Goal: Information Seeking & Learning: Learn about a topic

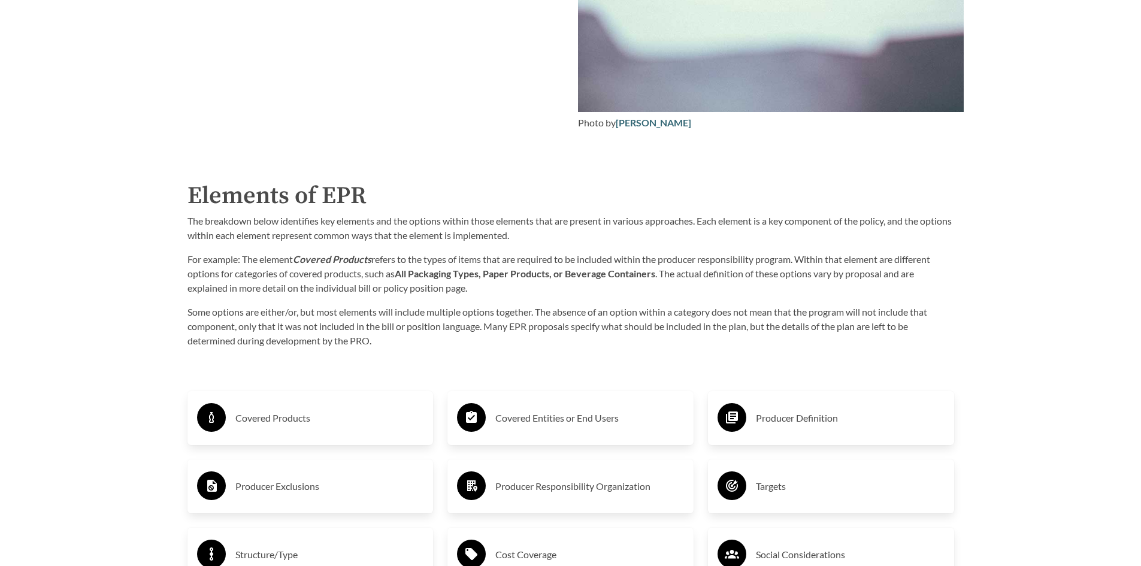
scroll to position [1796, 0]
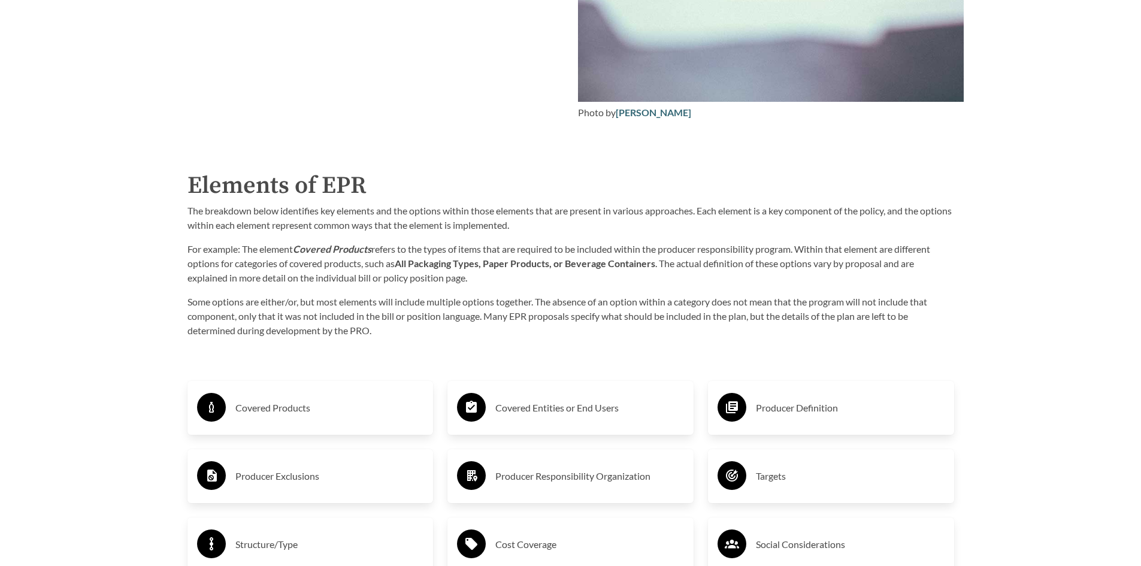
click at [284, 409] on h3 "Covered Products" at bounding box center [329, 407] width 189 height 19
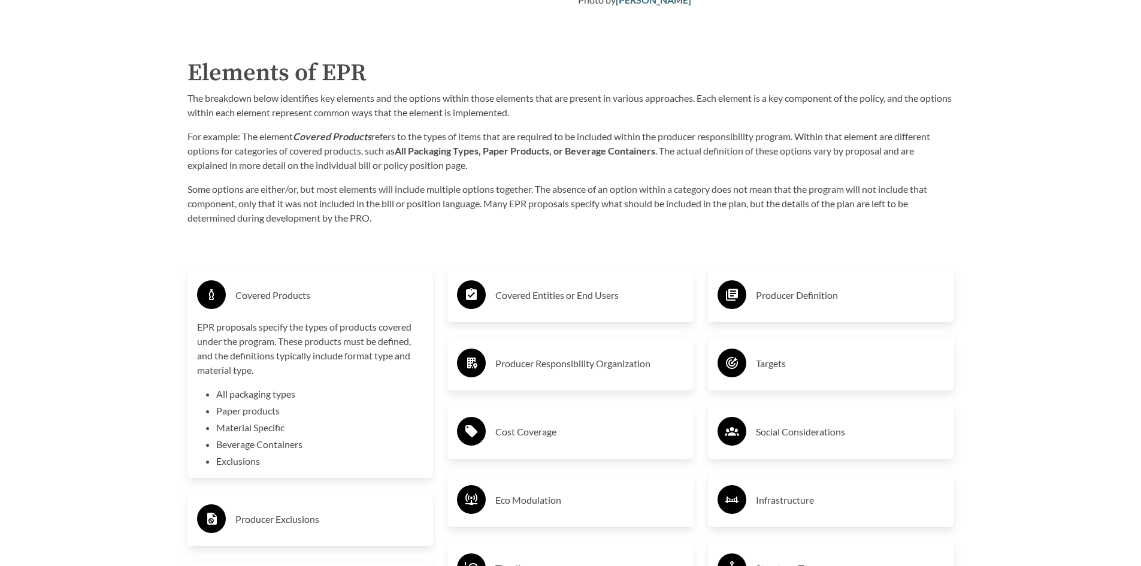
scroll to position [1976, 0]
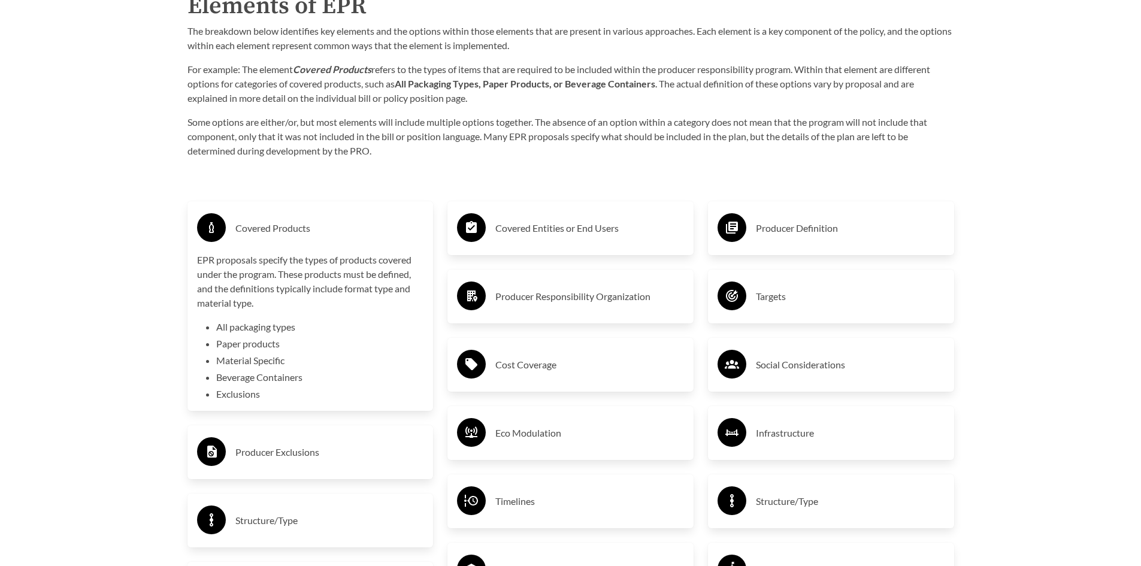
click at [558, 232] on h3 "Covered Entities or End Users" at bounding box center [589, 228] width 189 height 19
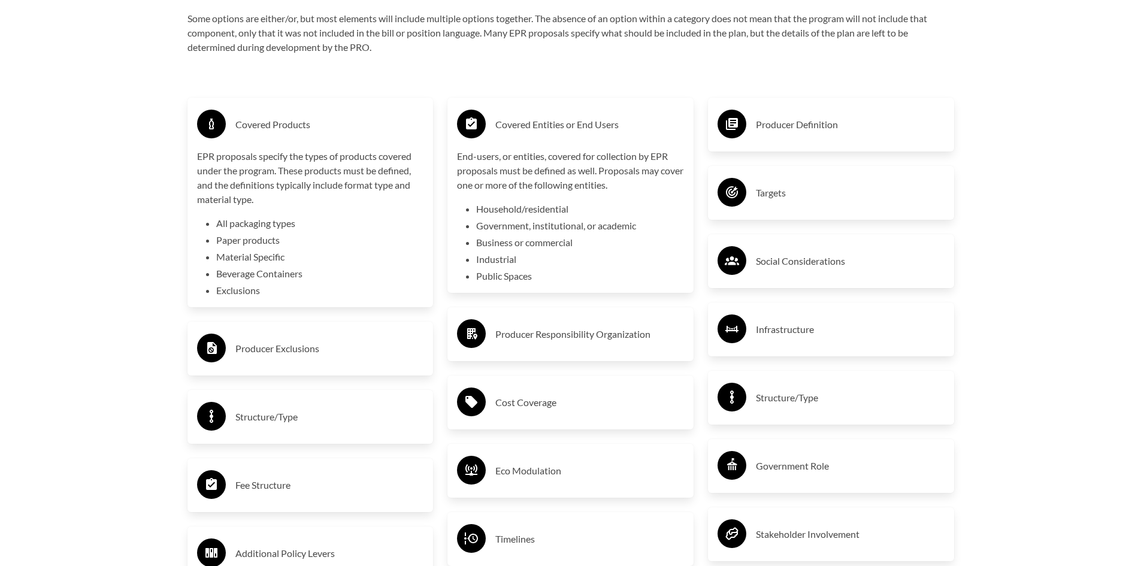
scroll to position [2096, 0]
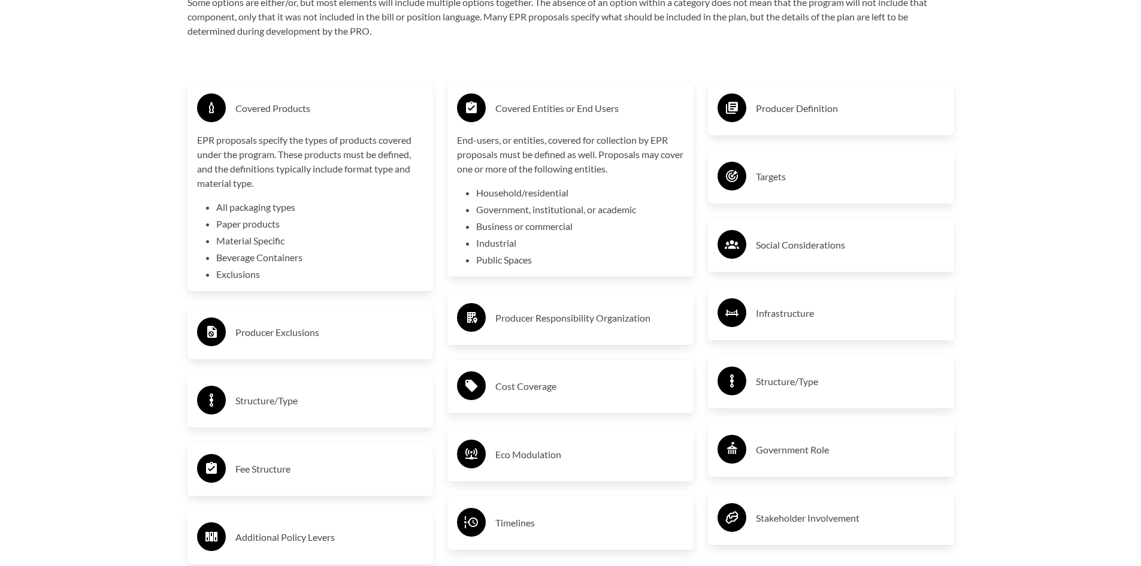
click at [316, 337] on h3 "Producer Exclusions" at bounding box center [329, 332] width 189 height 19
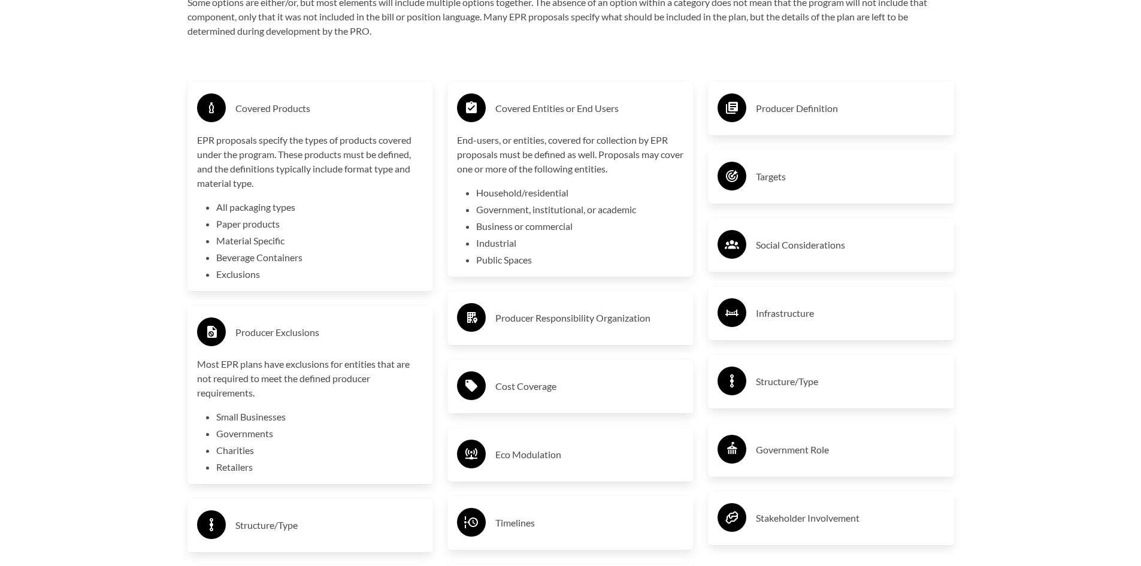
click at [832, 123] on div "Producer Definition" at bounding box center [830, 108] width 227 height 35
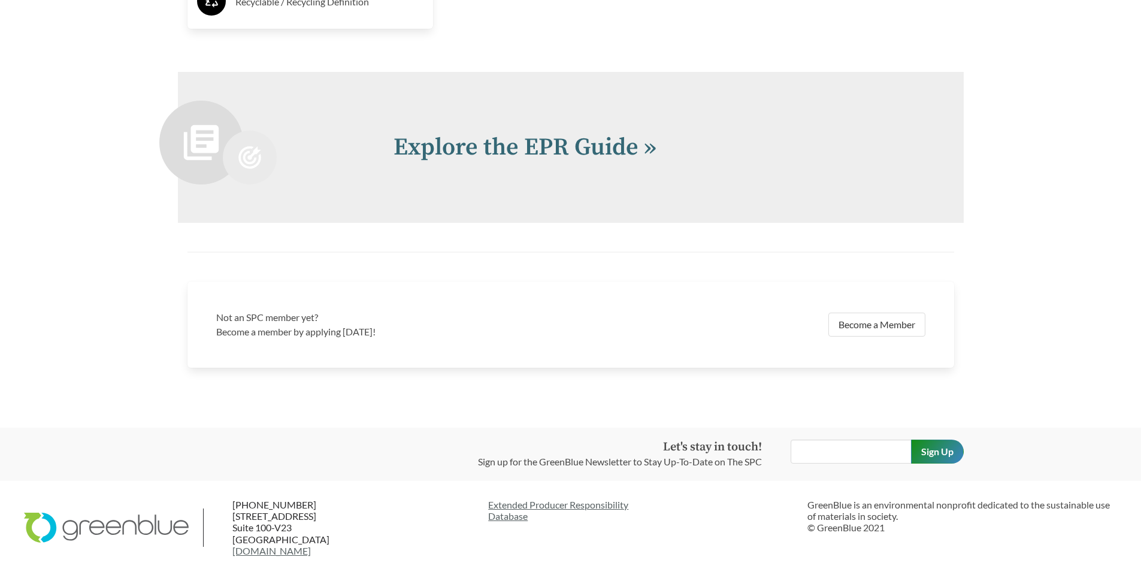
scroll to position [2903, 0]
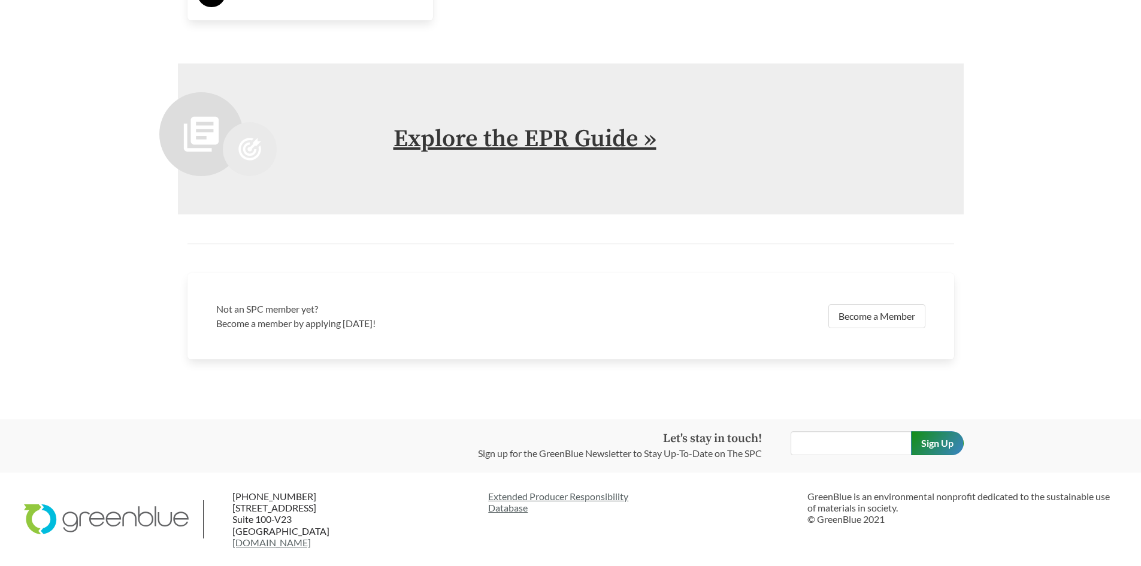
click at [482, 142] on link "Explore the EPR Guide »" at bounding box center [524, 139] width 263 height 30
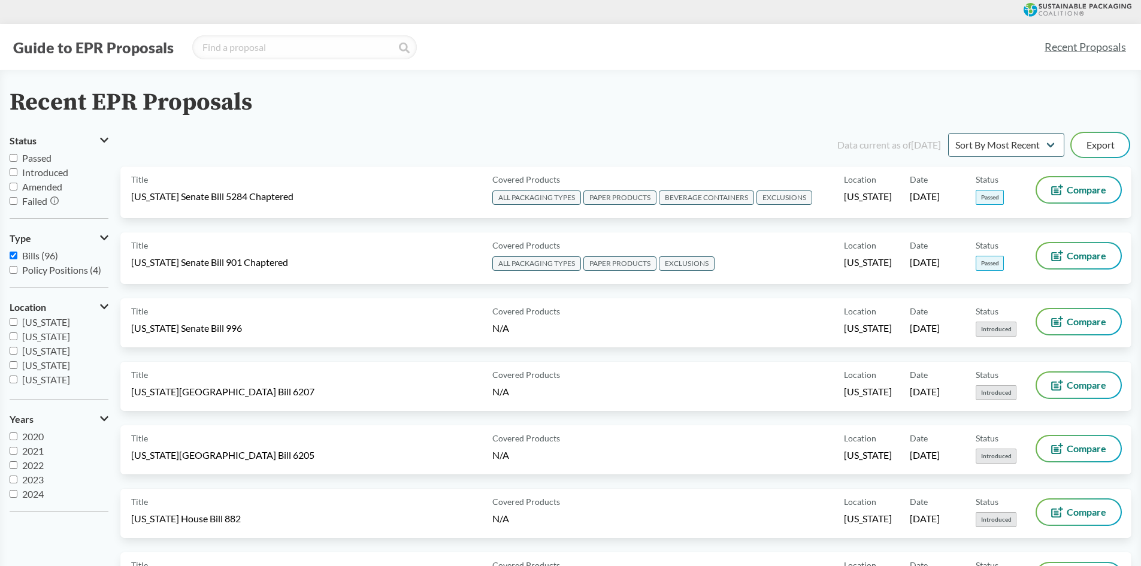
scroll to position [259, 0]
click at [46, 159] on span "Passed" at bounding box center [36, 157] width 29 height 11
click at [17, 159] on input "Passed" at bounding box center [14, 158] width 8 height 8
checkbox input "true"
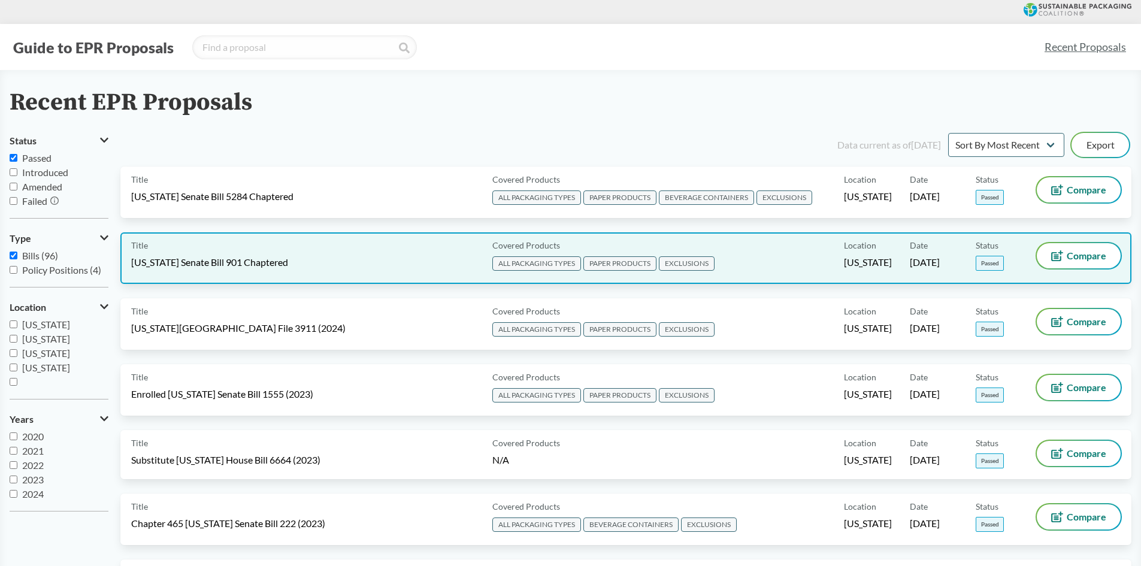
click at [342, 254] on div "Title [US_STATE] Senate Bill 901 Chaptered" at bounding box center [309, 258] width 356 height 30
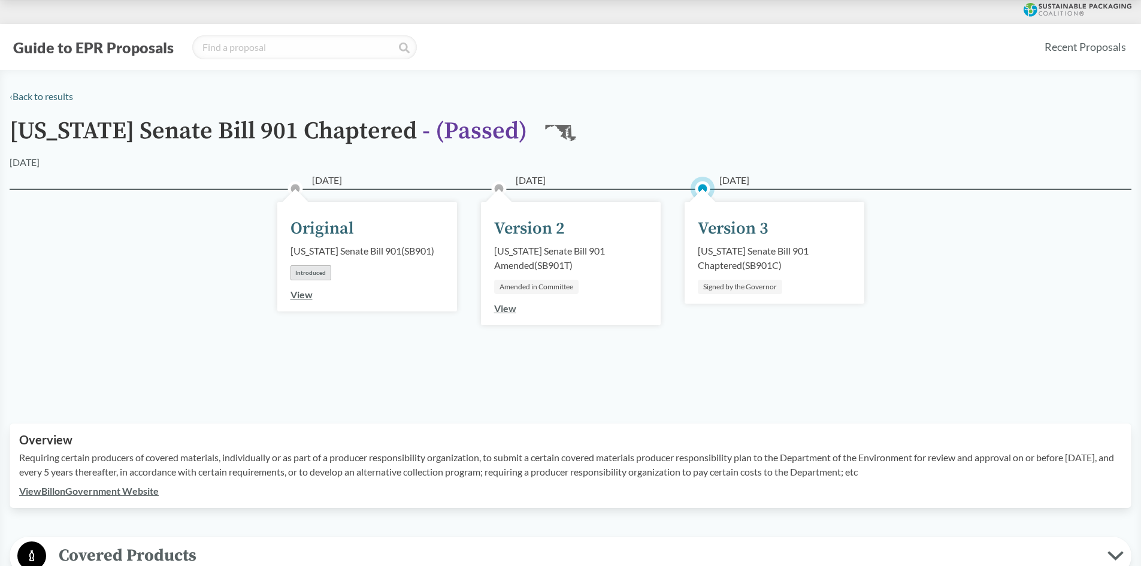
click at [741, 232] on div "Version 3" at bounding box center [733, 228] width 71 height 25
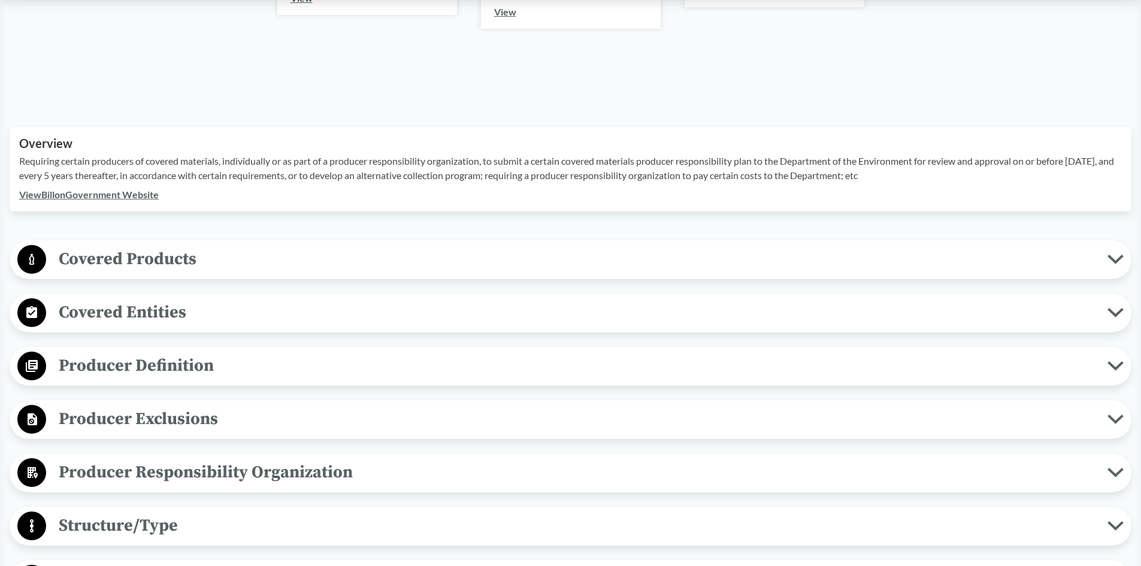
scroll to position [299, 0]
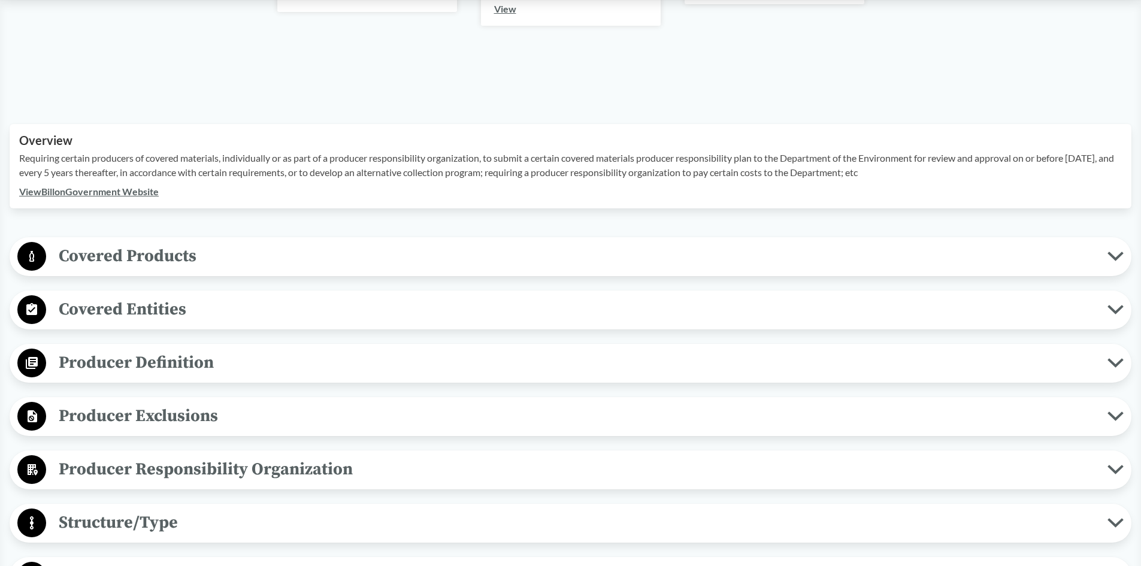
click at [161, 257] on span "Covered Products" at bounding box center [576, 256] width 1061 height 27
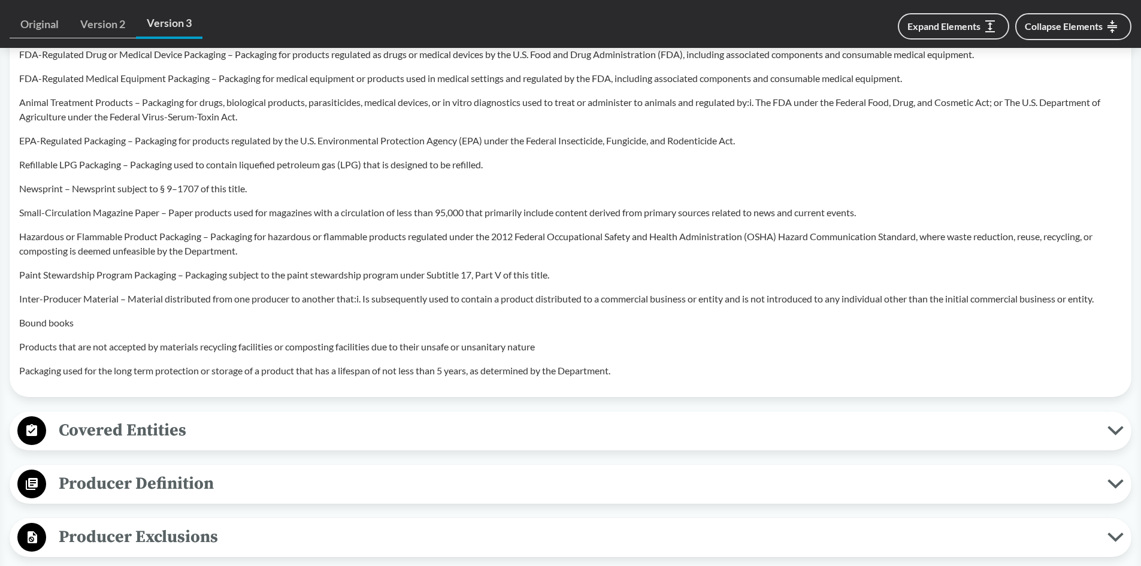
scroll to position [958, 0]
click at [140, 416] on span "Covered Entities" at bounding box center [576, 429] width 1061 height 27
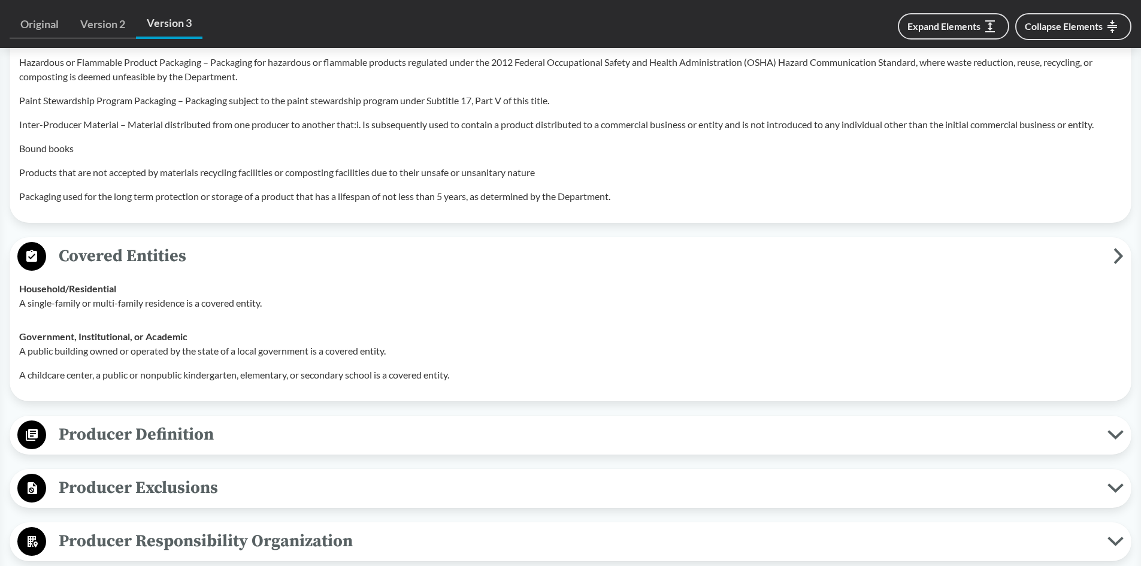
scroll to position [1138, 0]
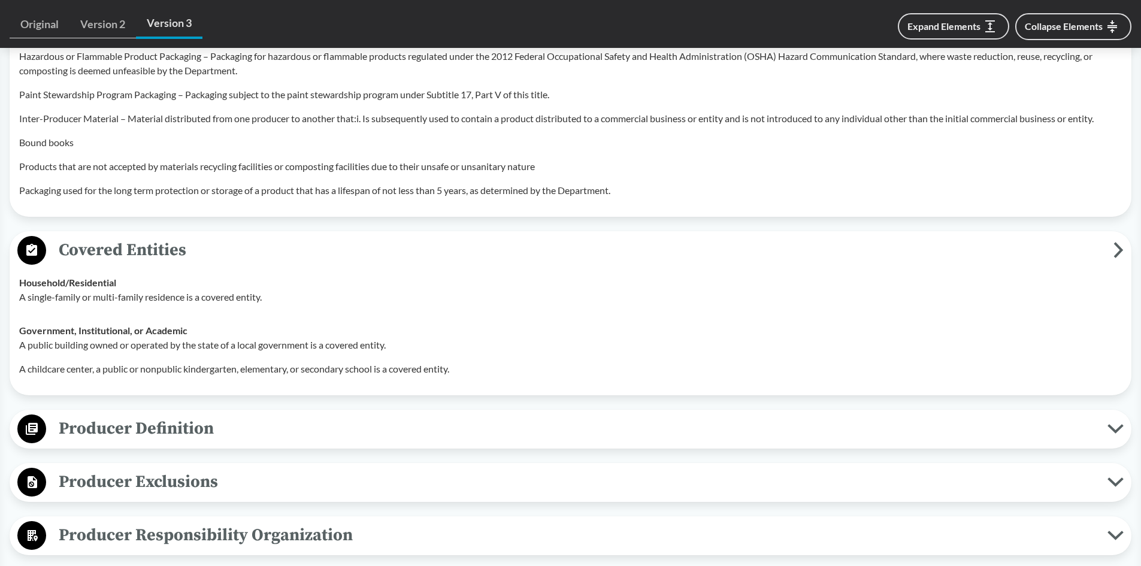
click at [120, 415] on span "Producer Definition" at bounding box center [576, 428] width 1061 height 27
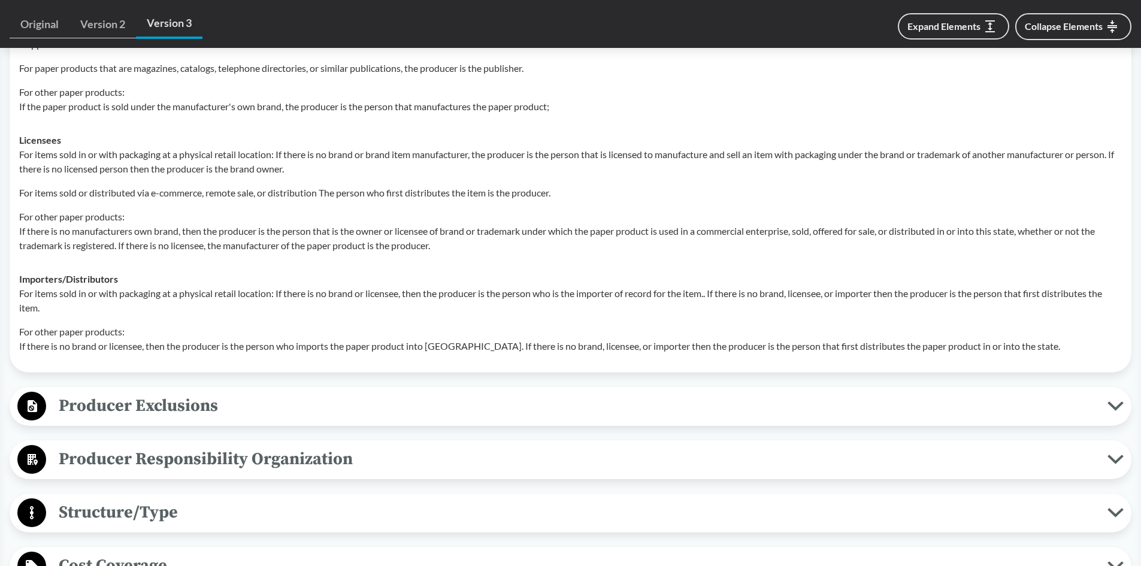
scroll to position [1617, 0]
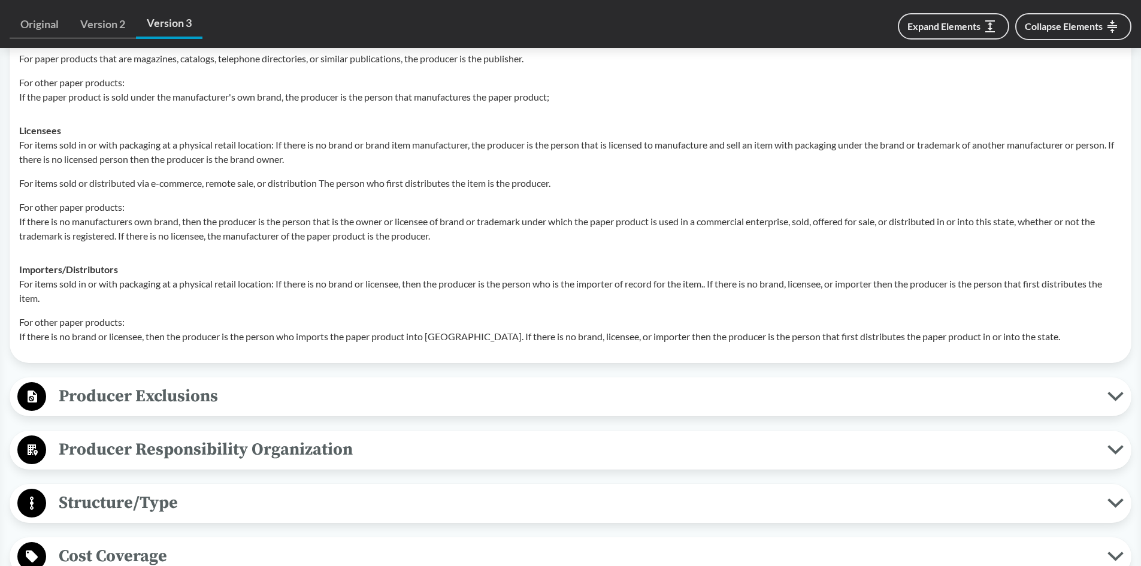
click at [153, 383] on span "Producer Exclusions" at bounding box center [576, 396] width 1061 height 27
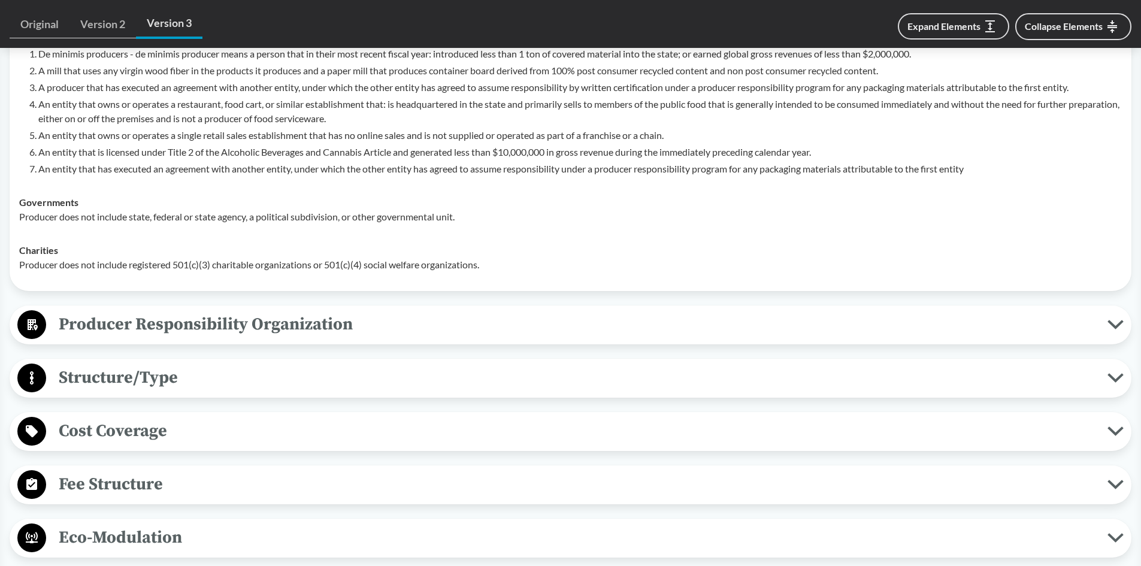
scroll to position [2036, 0]
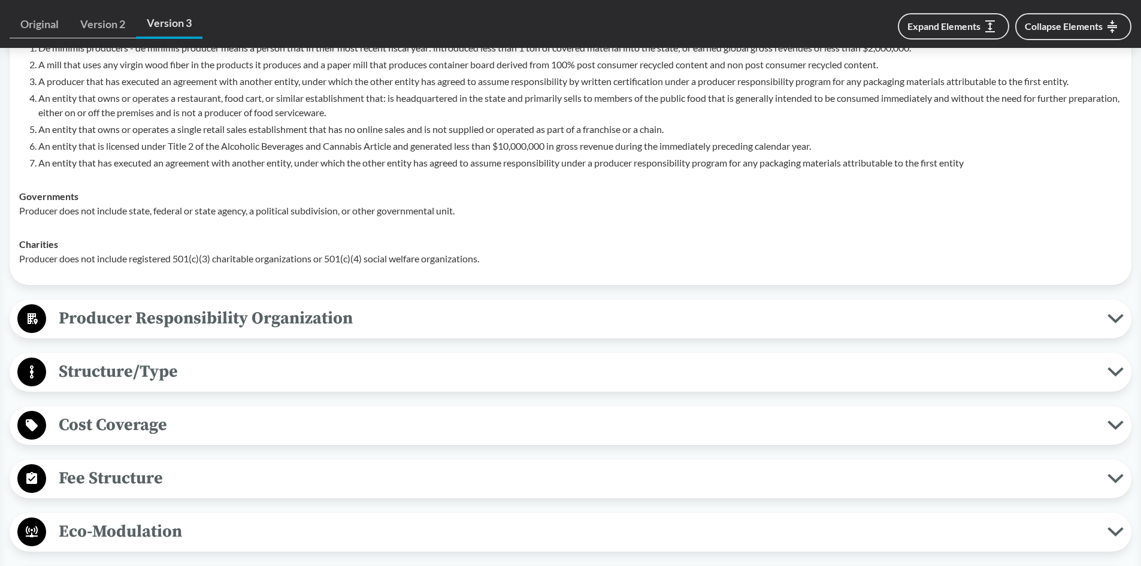
click at [162, 310] on span "Producer Responsibility Organization" at bounding box center [576, 318] width 1061 height 27
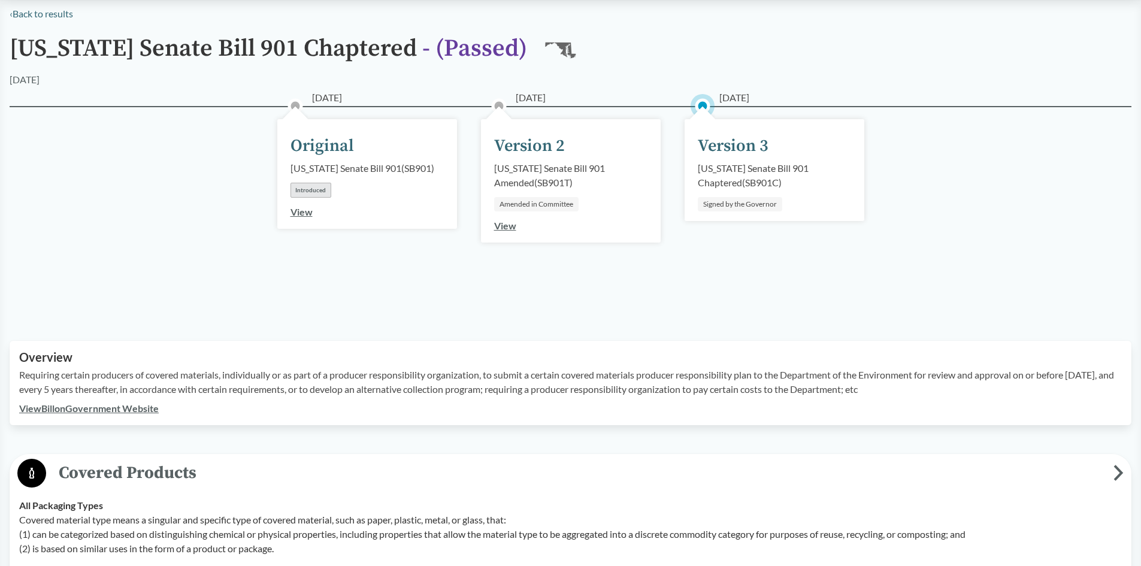
scroll to position [0, 0]
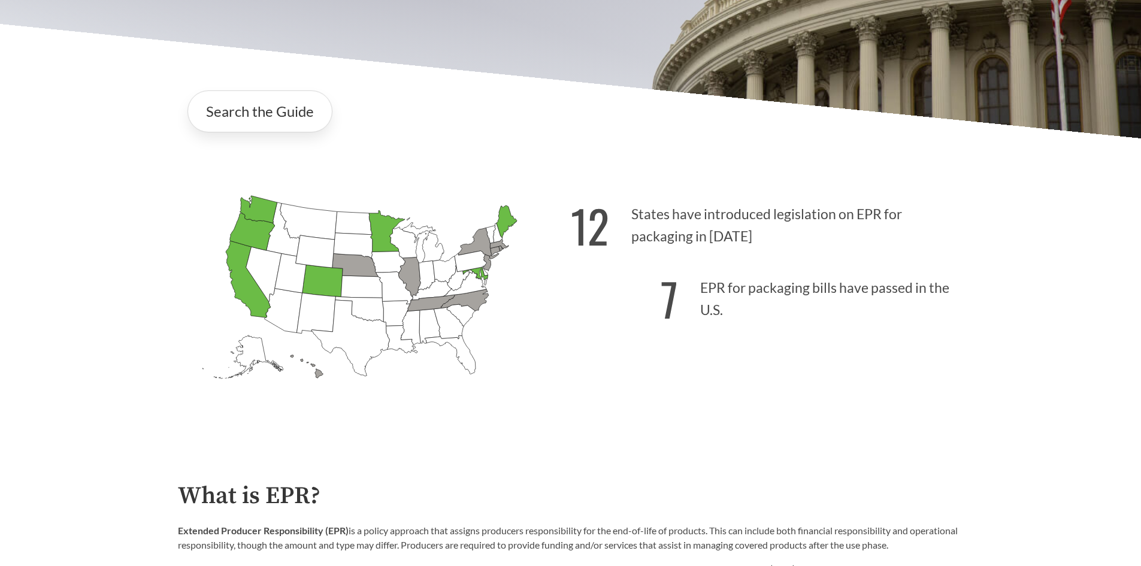
scroll to position [299, 0]
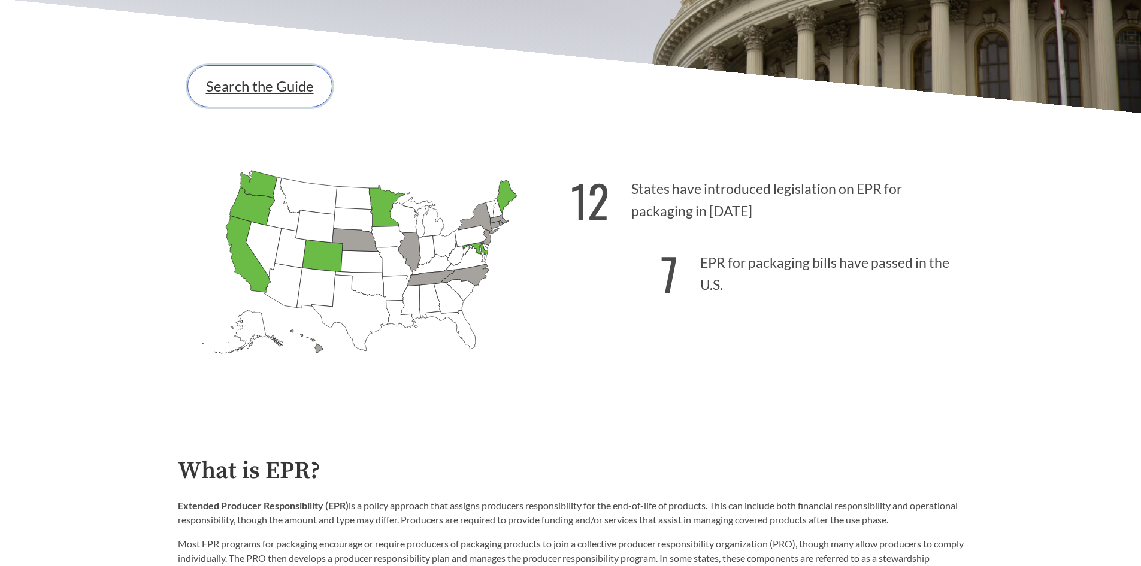
click at [275, 93] on link "Search the Guide" at bounding box center [259, 86] width 145 height 42
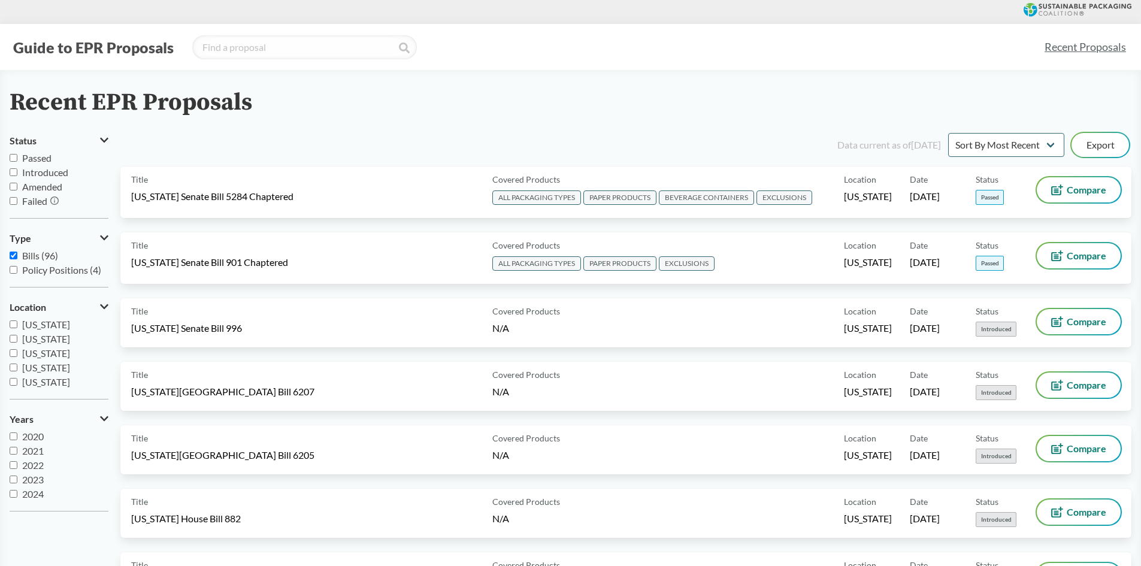
click at [39, 156] on span "Passed" at bounding box center [36, 157] width 29 height 11
click at [17, 156] on input "Passed" at bounding box center [14, 158] width 8 height 8
checkbox input "true"
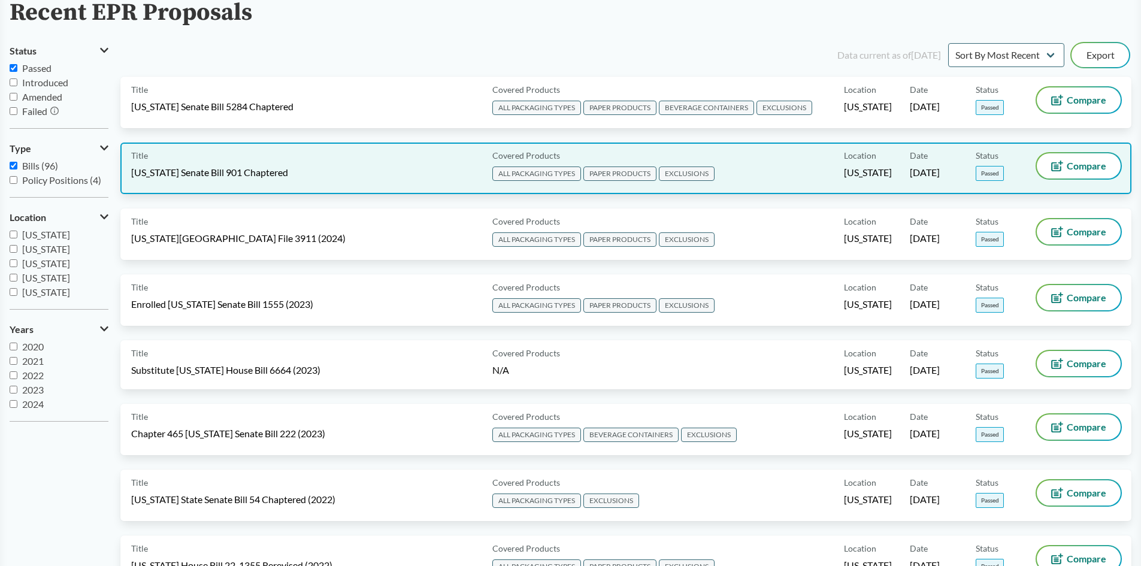
scroll to position [120, 0]
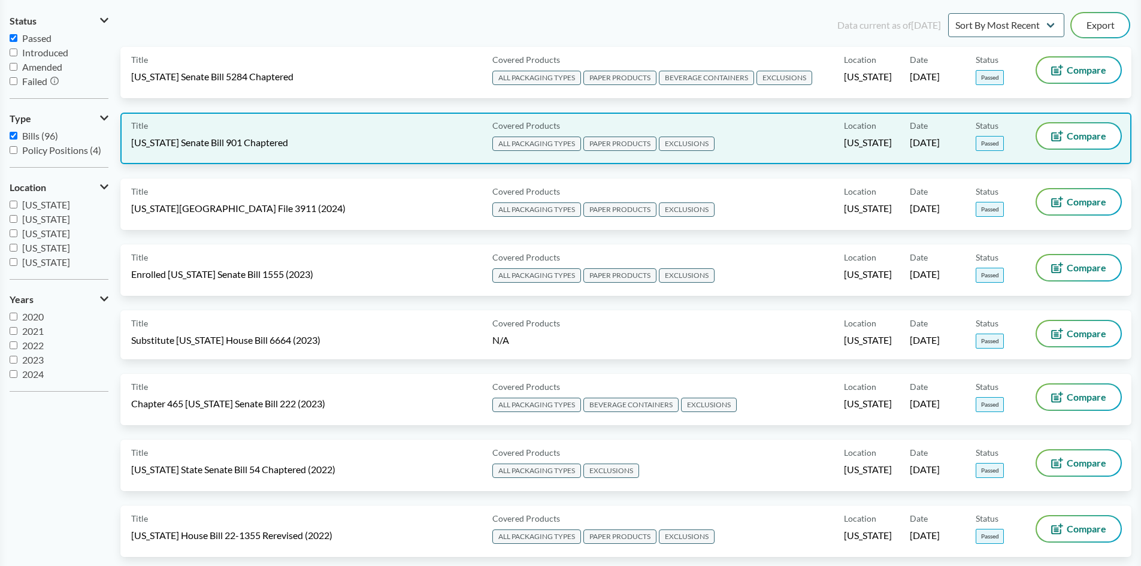
click at [237, 143] on span "[US_STATE] Senate Bill 901 Chaptered" at bounding box center [209, 142] width 157 height 13
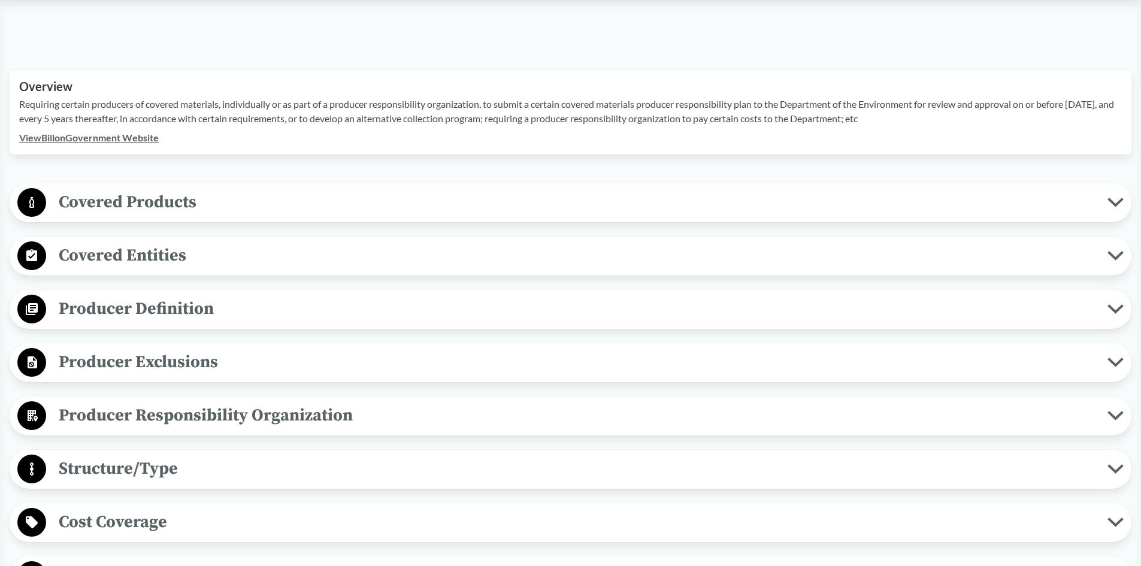
scroll to position [359, 0]
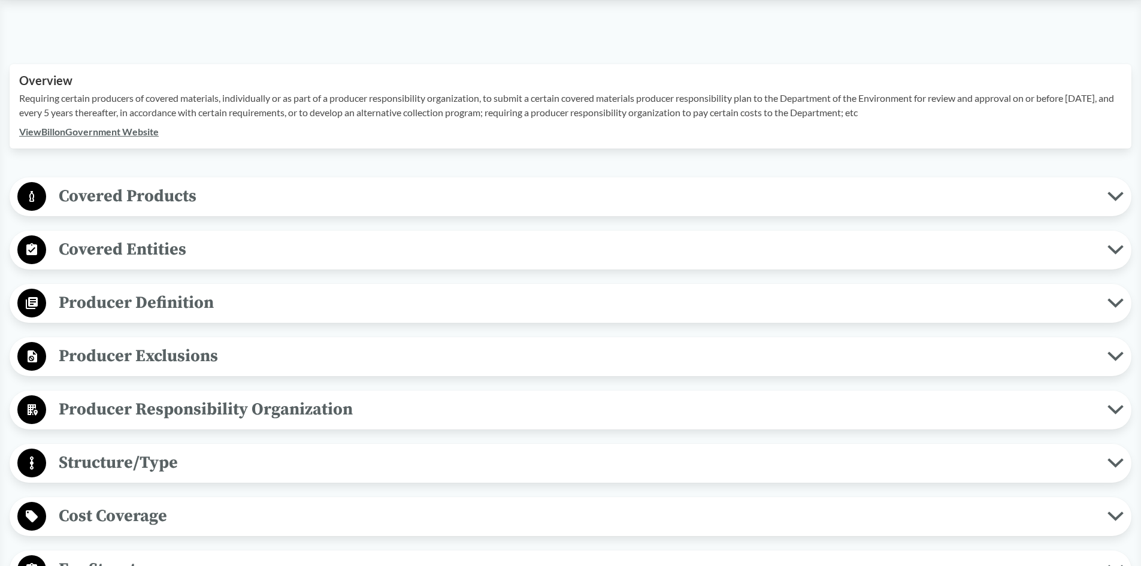
click at [154, 201] on span "Covered Products" at bounding box center [576, 196] width 1061 height 27
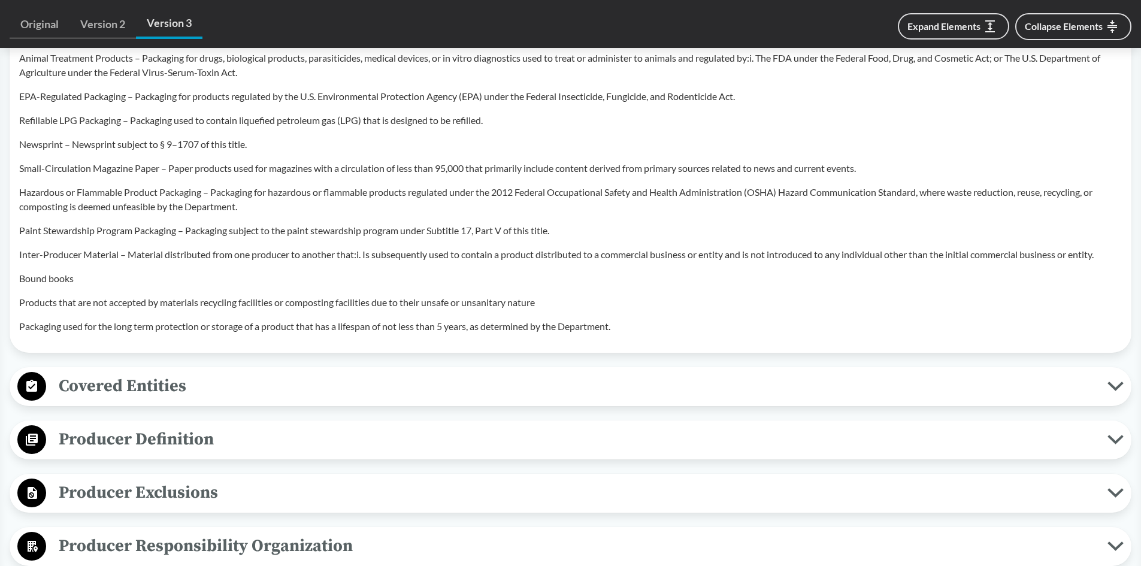
scroll to position [1018, 0]
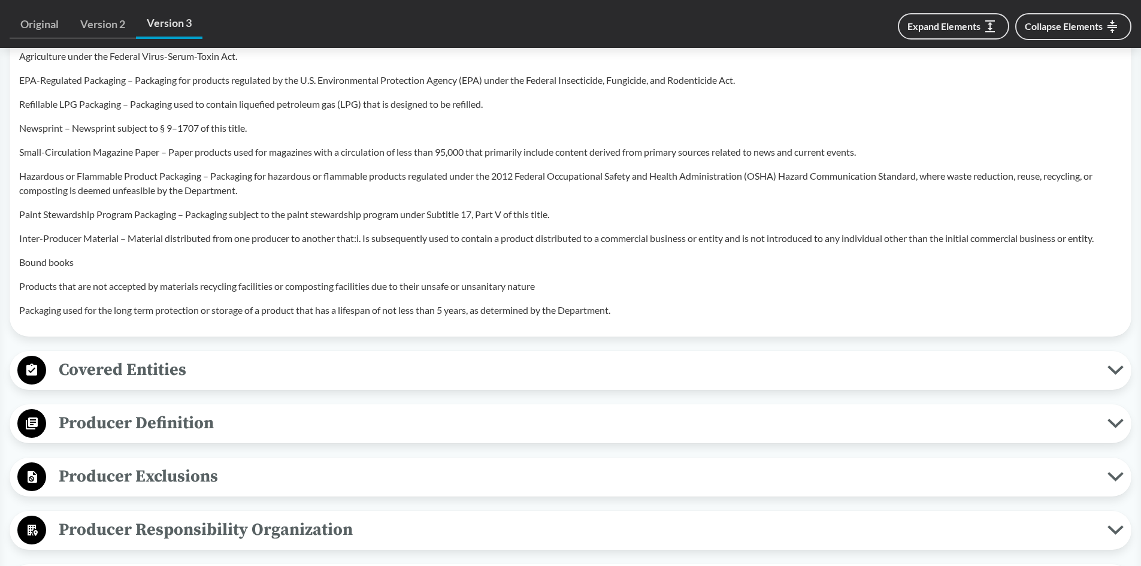
click at [146, 360] on span "Covered Entities" at bounding box center [576, 369] width 1061 height 27
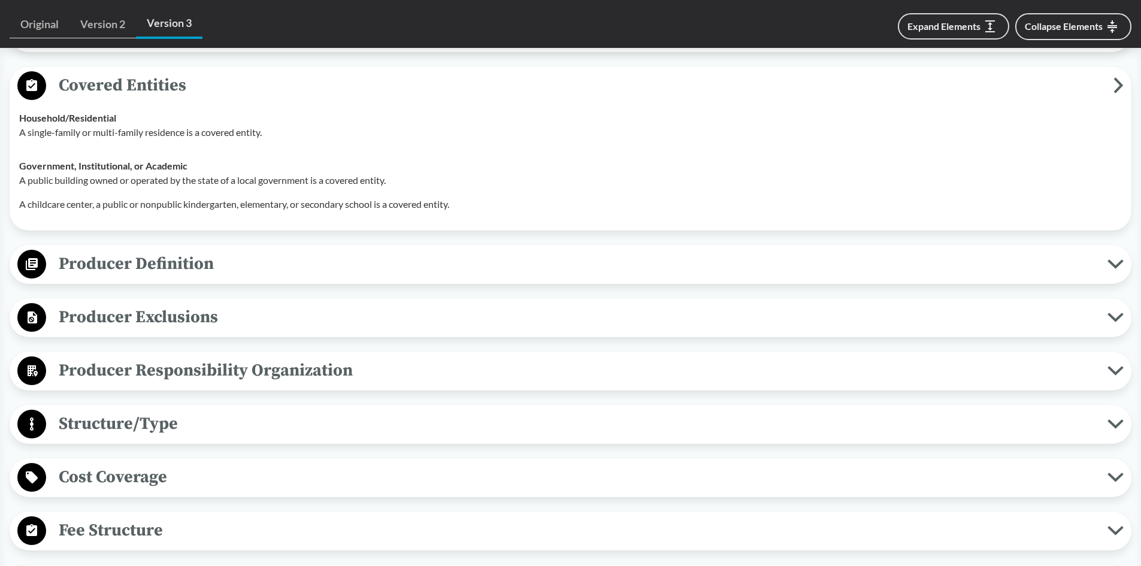
scroll to position [1317, 0]
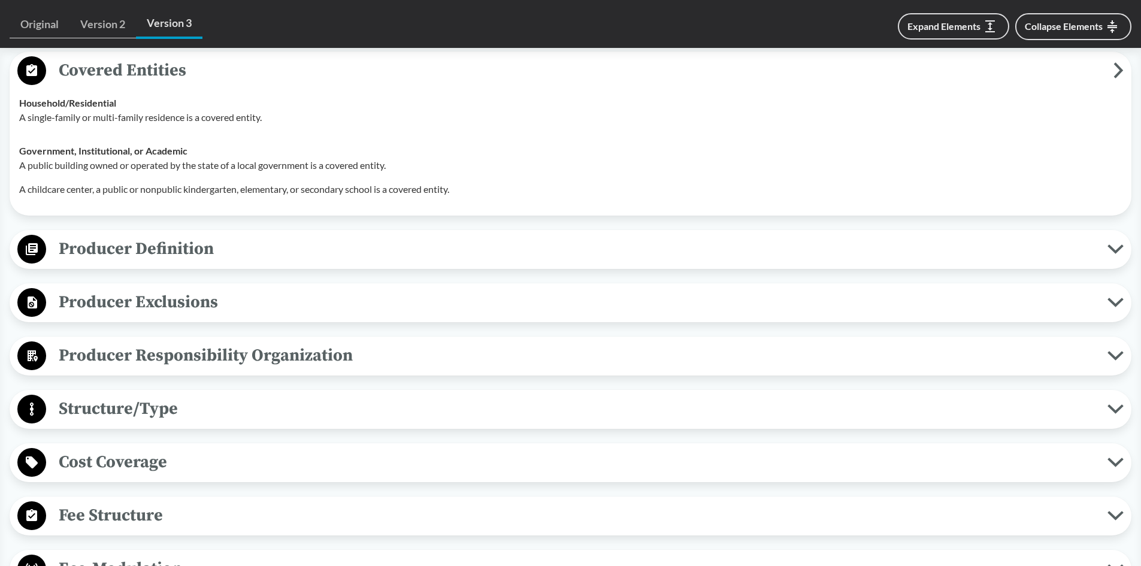
click at [163, 241] on span "Producer Definition" at bounding box center [576, 248] width 1061 height 27
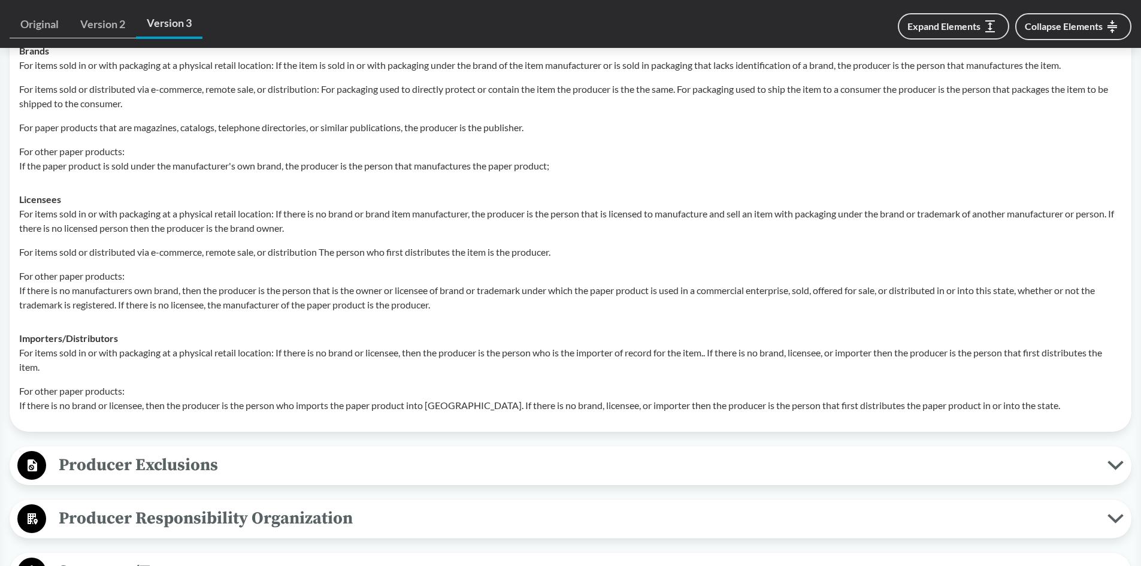
scroll to position [1617, 0]
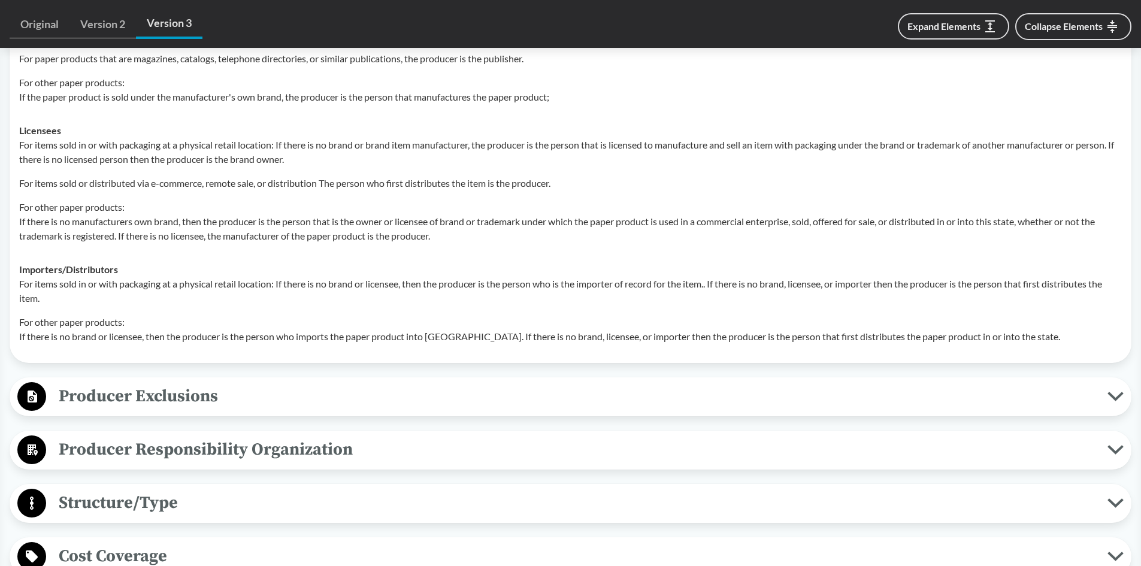
click at [156, 383] on span "Producer Exclusions" at bounding box center [576, 396] width 1061 height 27
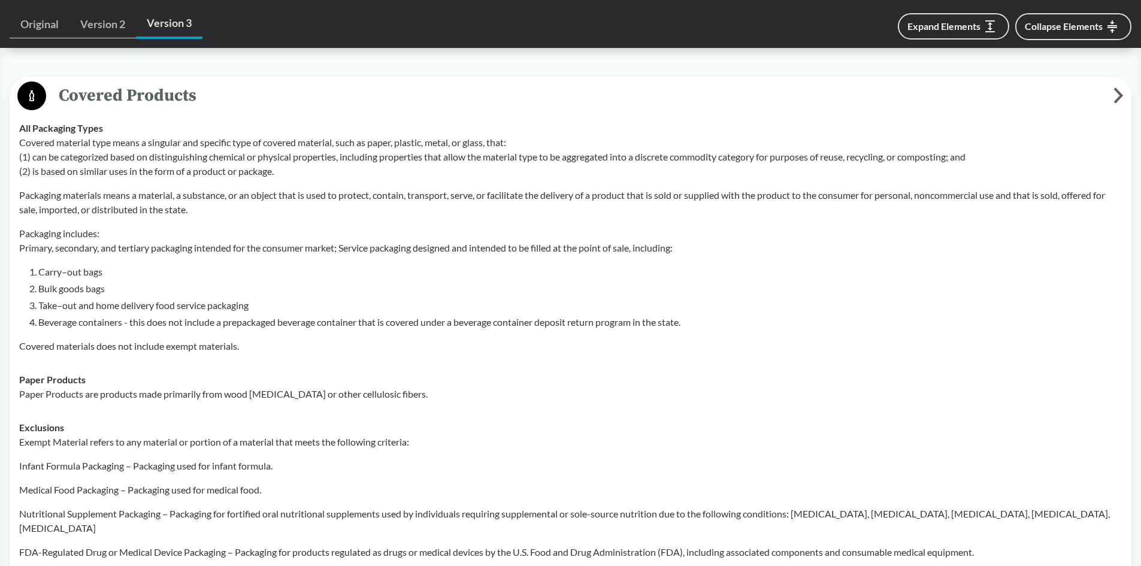
scroll to position [479, 0]
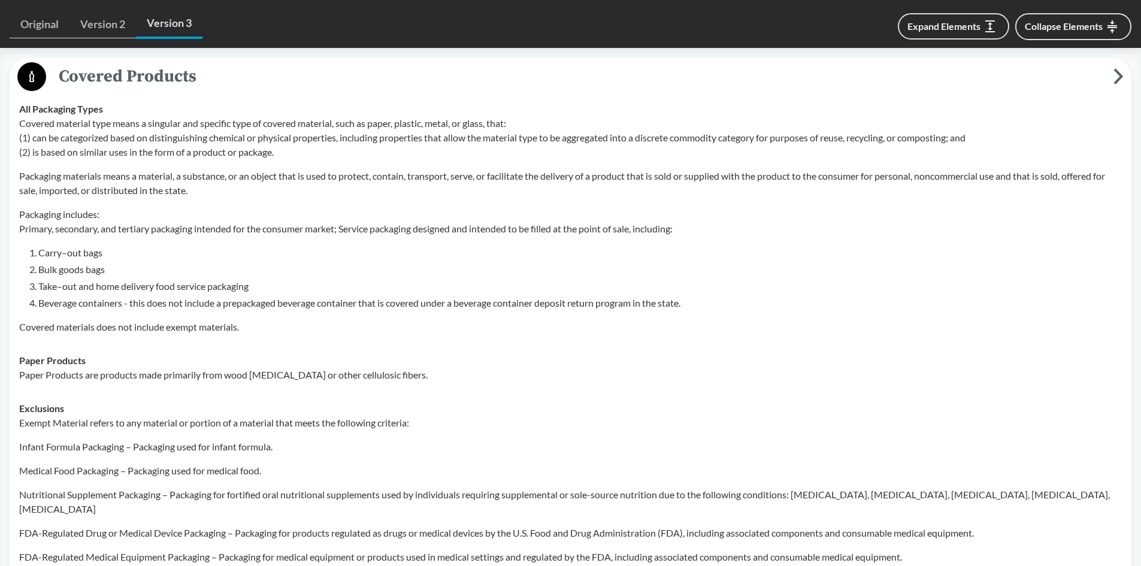
click at [651, 227] on p "Packaging includes: Primary, secondary, and tertiary packaging intended for the…" at bounding box center [570, 221] width 1102 height 29
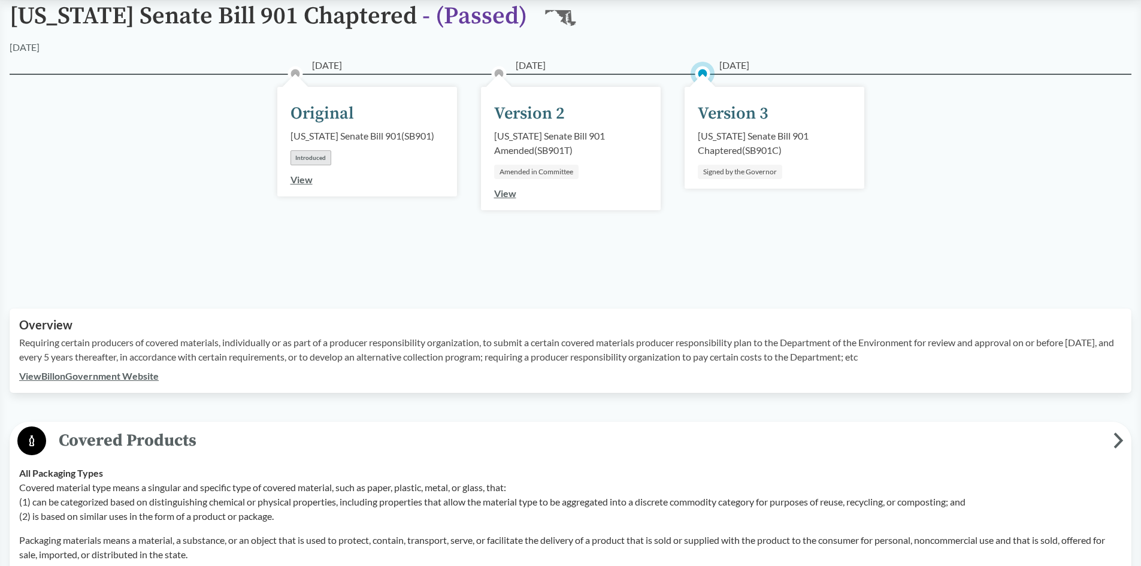
scroll to position [0, 0]
